Goal: Transaction & Acquisition: Purchase product/service

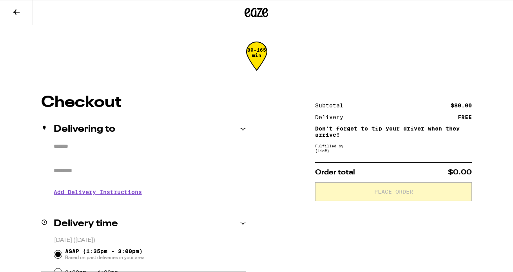
type input "**********"
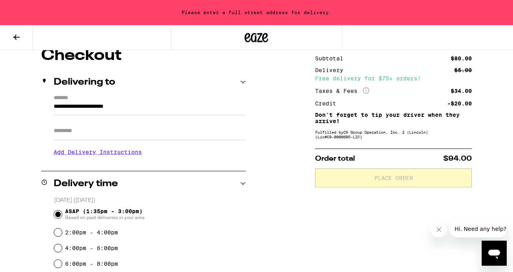
click at [147, 108] on input "**********" at bounding box center [150, 108] width 192 height 13
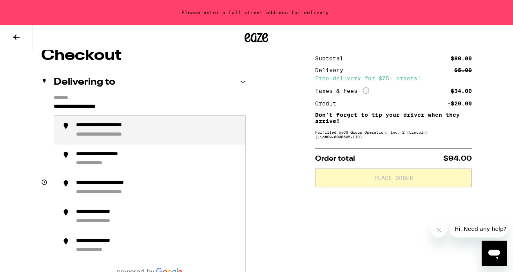
click at [149, 128] on div "**********" at bounding box center [117, 125] width 82 height 7
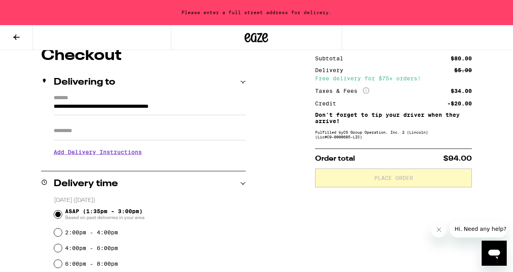
click at [123, 157] on body "**********" at bounding box center [256, 217] width 513 height 578
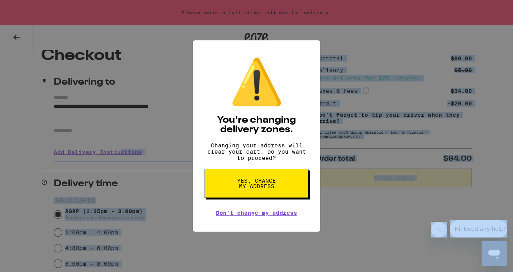
click at [264, 189] on span "Yes, change my address" at bounding box center [256, 183] width 40 height 11
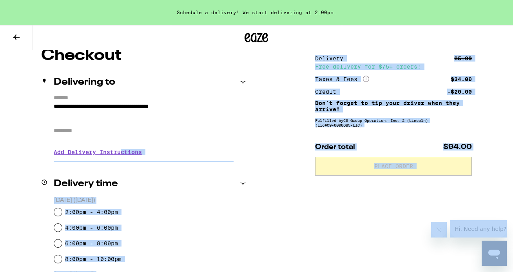
type input "**********"
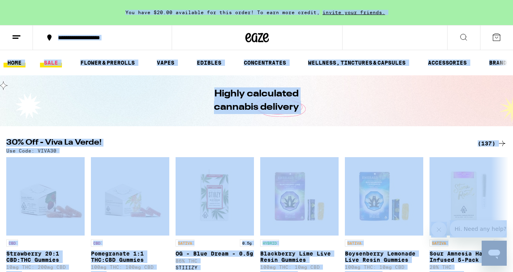
click at [51, 61] on link "SALE" at bounding box center [51, 62] width 22 height 9
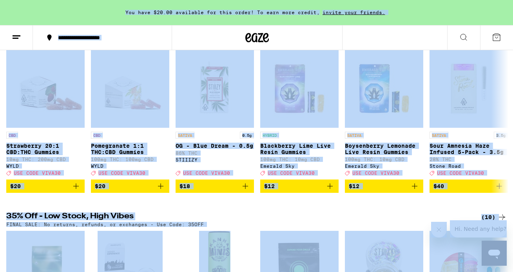
scroll to position [105, 0]
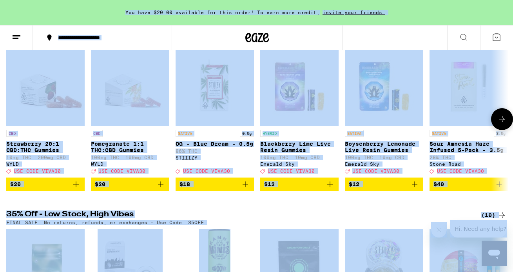
click at [78, 187] on icon "Add to bag" at bounding box center [75, 183] width 5 height 5
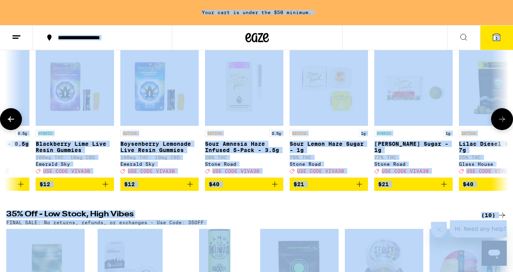
scroll to position [0, 225]
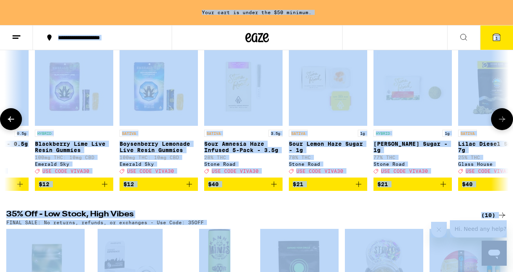
click at [105, 189] on icon "Add to bag" at bounding box center [104, 184] width 9 height 9
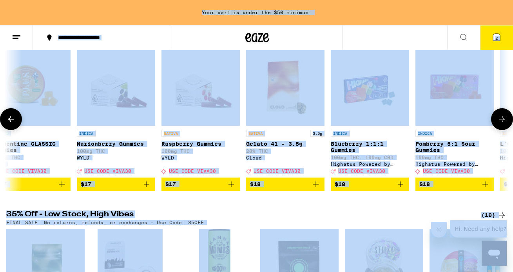
scroll to position [0, 2301]
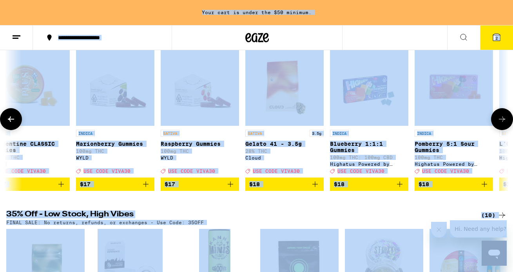
click at [230, 189] on icon "Add to bag" at bounding box center [230, 184] width 9 height 9
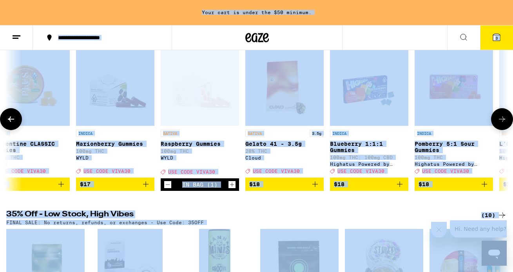
click at [230, 189] on icon "Increment" at bounding box center [231, 184] width 7 height 9
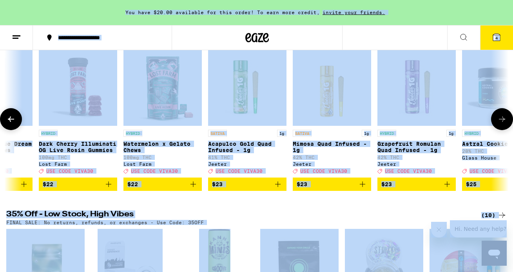
scroll to position [0, 6662]
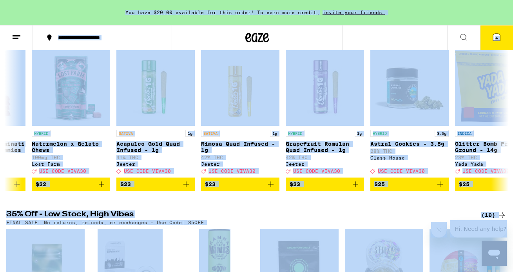
click at [493, 38] on icon at bounding box center [496, 37] width 9 height 9
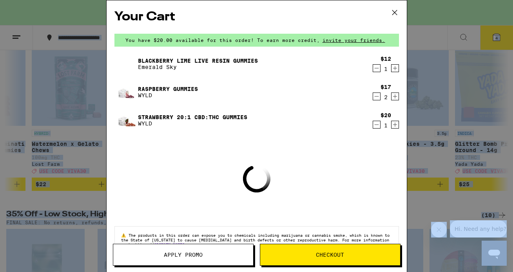
click at [333, 252] on span "Checkout" at bounding box center [330, 254] width 28 height 5
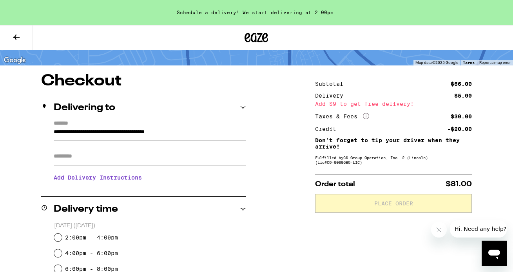
scroll to position [47, 0]
click at [105, 181] on h3 "Add Delivery Instructions" at bounding box center [150, 178] width 192 height 18
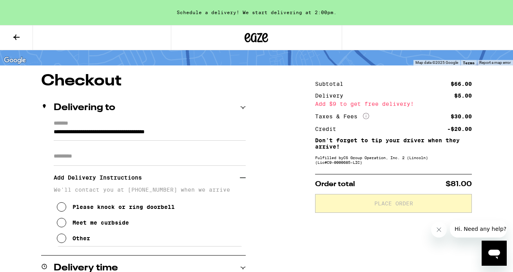
click at [84, 226] on div "Meet me curbside" at bounding box center [101, 222] width 56 height 6
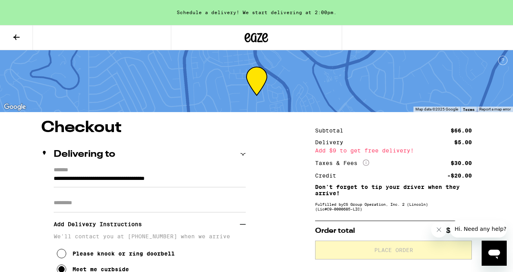
scroll to position [0, 0]
click at [18, 35] on icon at bounding box center [16, 37] width 9 height 9
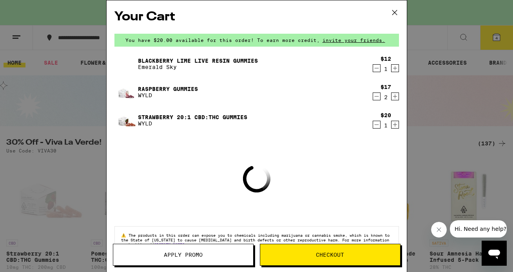
click at [217, 256] on span "Apply Promo" at bounding box center [183, 254] width 140 height 5
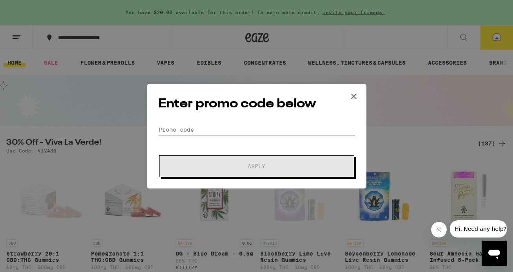
click at [228, 131] on input "Promo Code" at bounding box center [256, 130] width 197 height 12
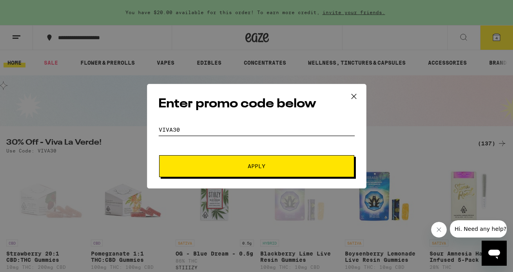
type input "VIVA30"
click at [247, 161] on button "Apply" at bounding box center [256, 166] width 195 height 22
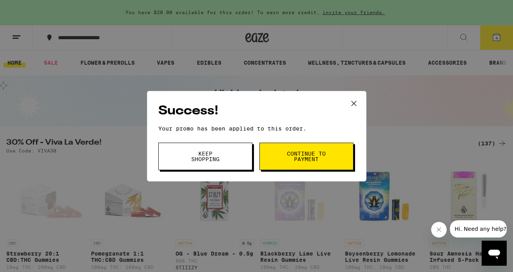
click at [212, 160] on span "Keep Shopping" at bounding box center [205, 156] width 40 height 11
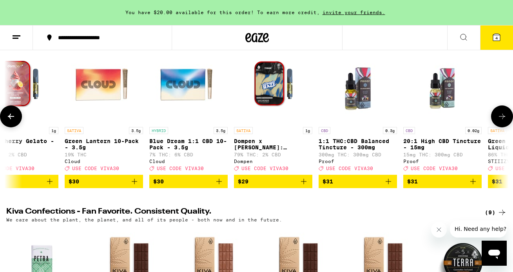
scroll to position [0, 8157]
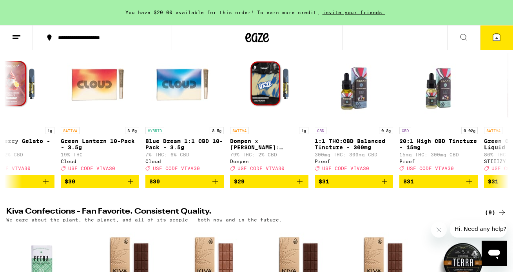
click at [499, 38] on icon at bounding box center [496, 37] width 7 height 7
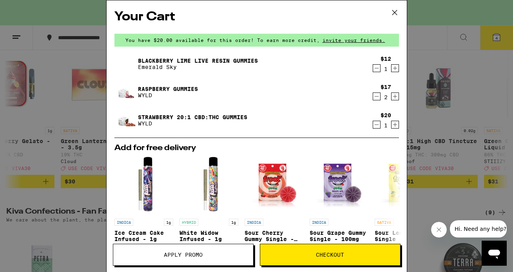
click at [392, 96] on icon "Increment" at bounding box center [395, 96] width 7 height 9
click at [335, 247] on button "Checkout" at bounding box center [330, 255] width 141 height 22
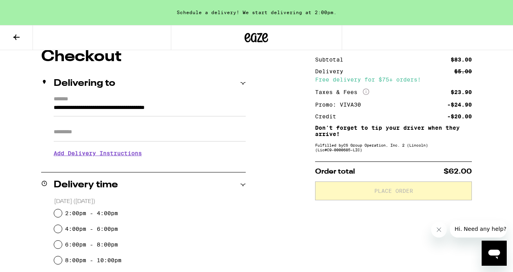
scroll to position [84, 0]
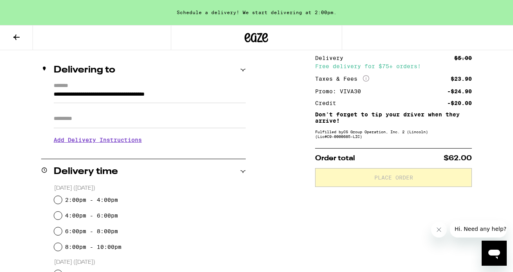
click at [134, 145] on h3 "Add Delivery Instructions" at bounding box center [150, 140] width 192 height 18
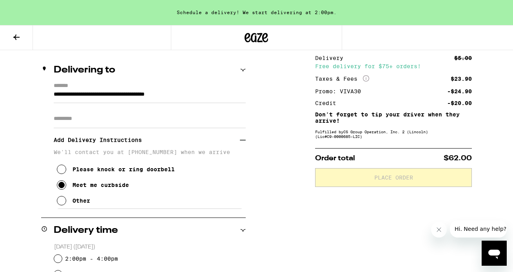
click at [80, 187] on div "Meet me curbside" at bounding box center [101, 185] width 56 height 6
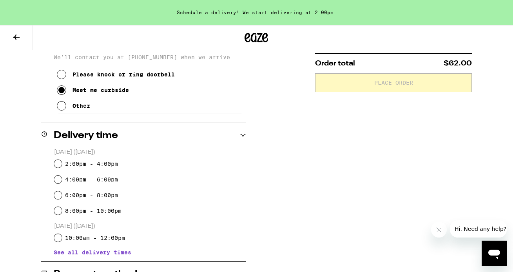
scroll to position [195, 0]
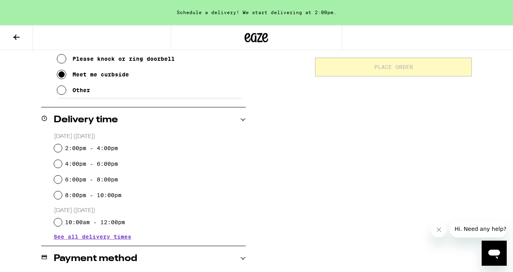
click at [53, 149] on div "[DATE] ([DATE]) 2:00pm - 4:00pm 4:00pm - 6:00pm 6:00pm - 8:00pm 8:00pm - 10:00p…" at bounding box center [143, 185] width 205 height 107
click at [58, 149] on input "2:00pm - 4:00pm" at bounding box center [58, 148] width 8 height 8
radio input "true"
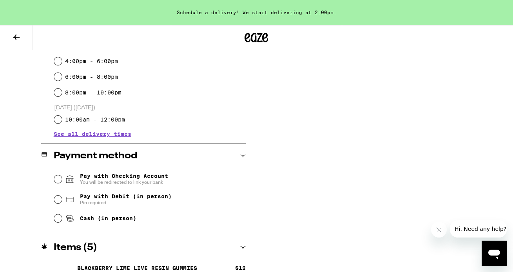
scroll to position [306, 0]
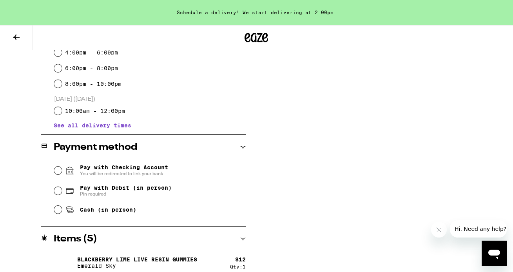
click at [54, 216] on fieldset "Pay with Checking Account You will be redirected to link your bank Pay with Deb…" at bounding box center [150, 189] width 192 height 58
click at [57, 213] on input "Cash (in person)" at bounding box center [58, 210] width 8 height 8
radio input "true"
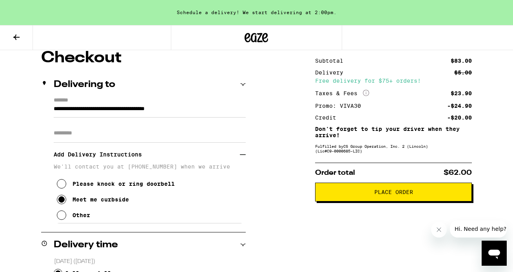
scroll to position [74, 0]
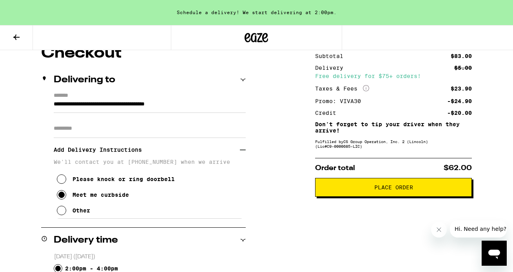
click at [377, 190] on span "Place Order" at bounding box center [393, 187] width 39 height 5
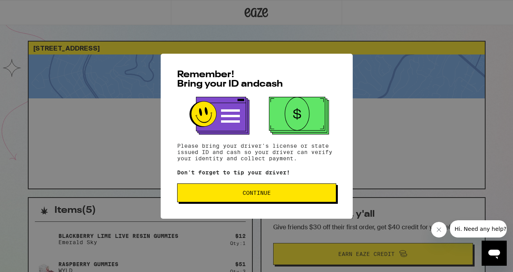
click at [247, 192] on span "Continue" at bounding box center [257, 192] width 28 height 5
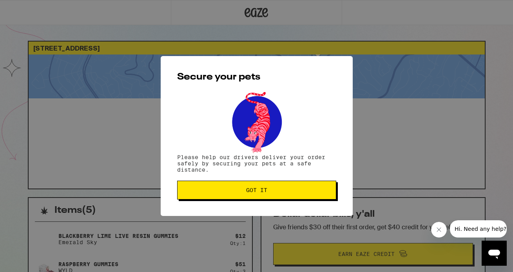
click at [247, 192] on span "Got it" at bounding box center [256, 189] width 21 height 5
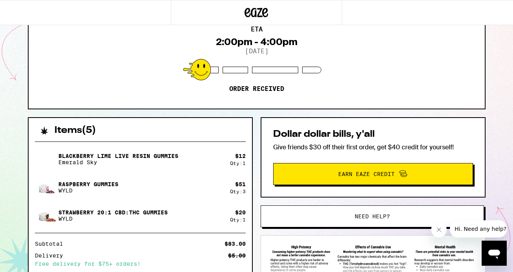
scroll to position [88, 0]
